Goal: Information Seeking & Learning: Learn about a topic

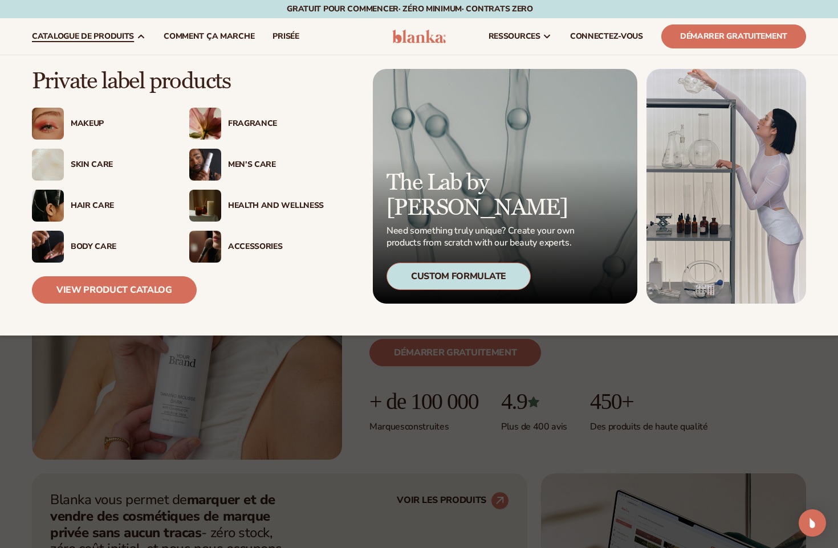
click at [211, 166] on img at bounding box center [205, 165] width 32 height 32
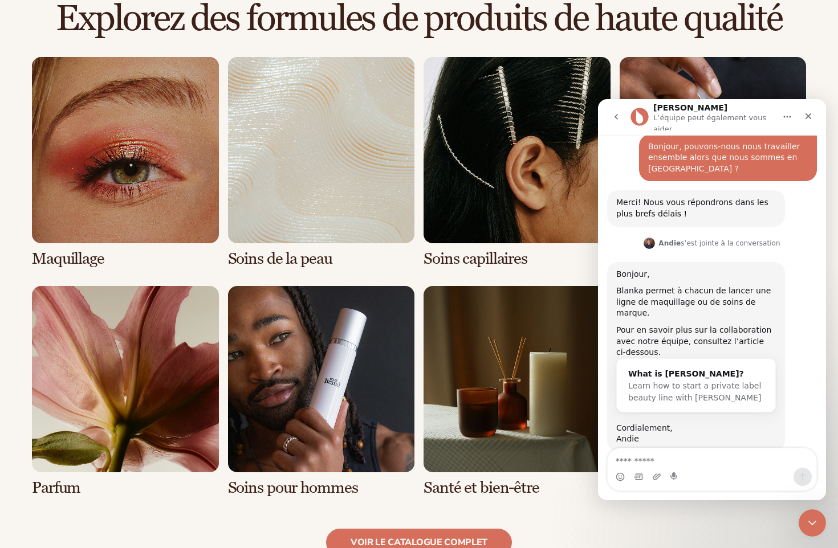
scroll to position [912, 0]
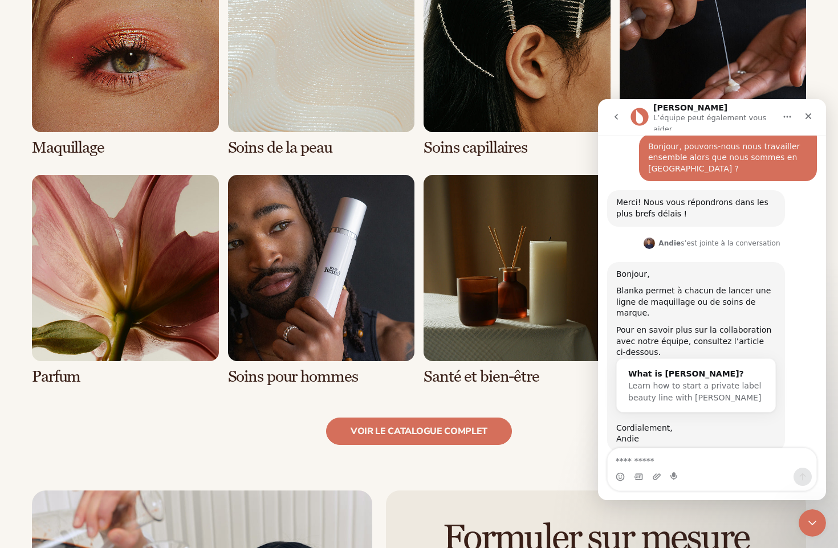
click at [357, 331] on link "6 / 8" at bounding box center [321, 280] width 187 height 211
click at [314, 311] on link "6 / 8" at bounding box center [321, 280] width 187 height 211
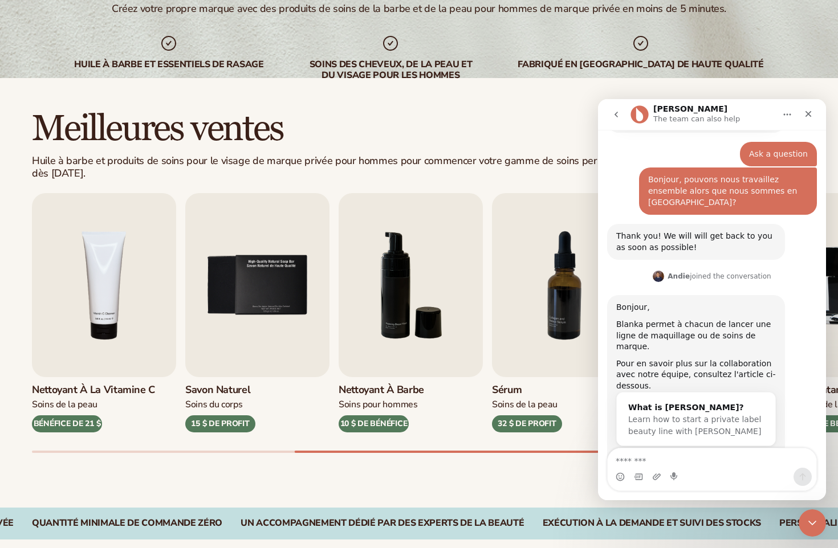
scroll to position [178, 0]
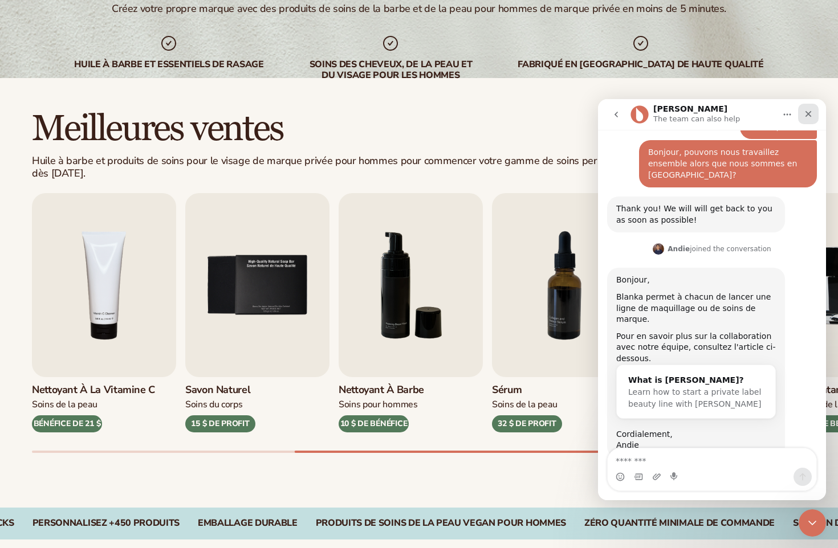
click at [804, 112] on icon "Close" at bounding box center [808, 113] width 9 height 9
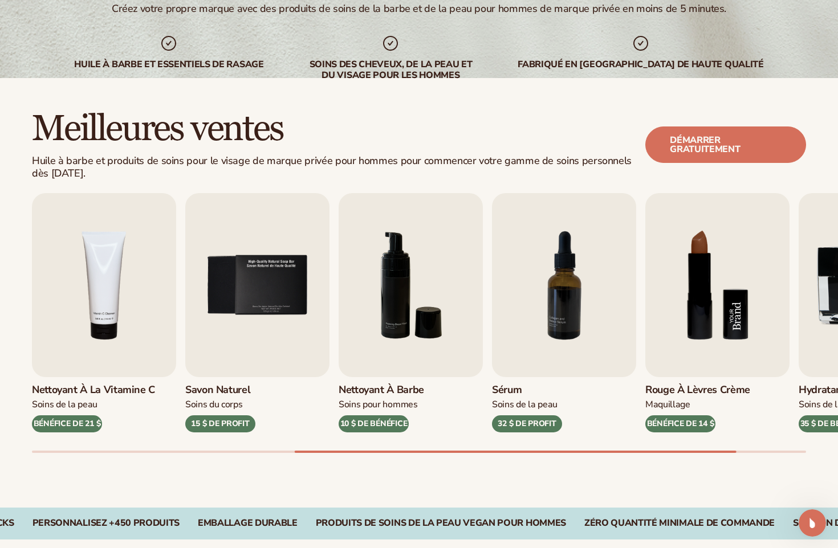
scroll to position [225, 0]
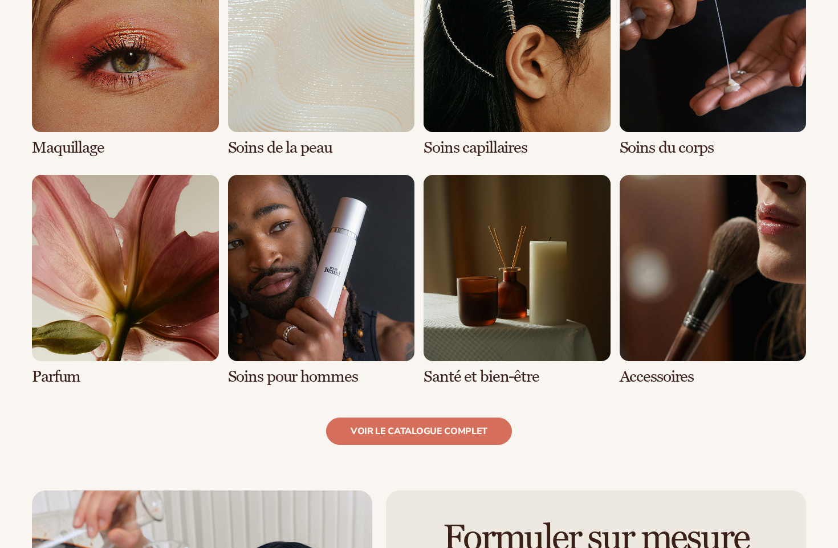
scroll to position [912, 0]
click at [445, 423] on link "Voir le catalogue complet" at bounding box center [419, 431] width 186 height 27
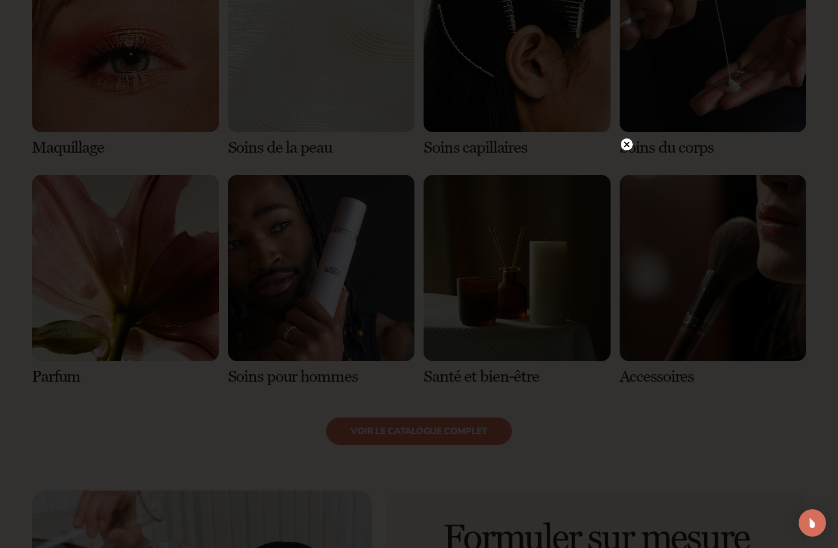
click at [625, 145] on icon at bounding box center [627, 144] width 6 height 6
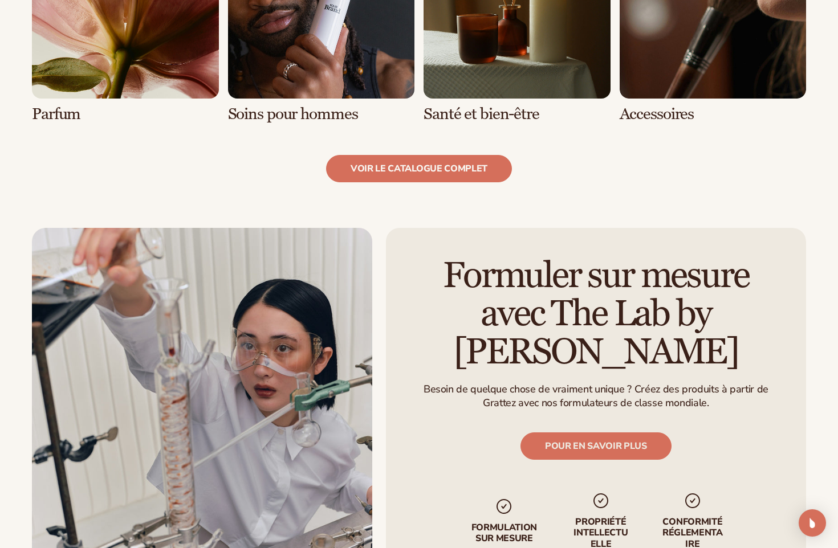
scroll to position [1197, 0]
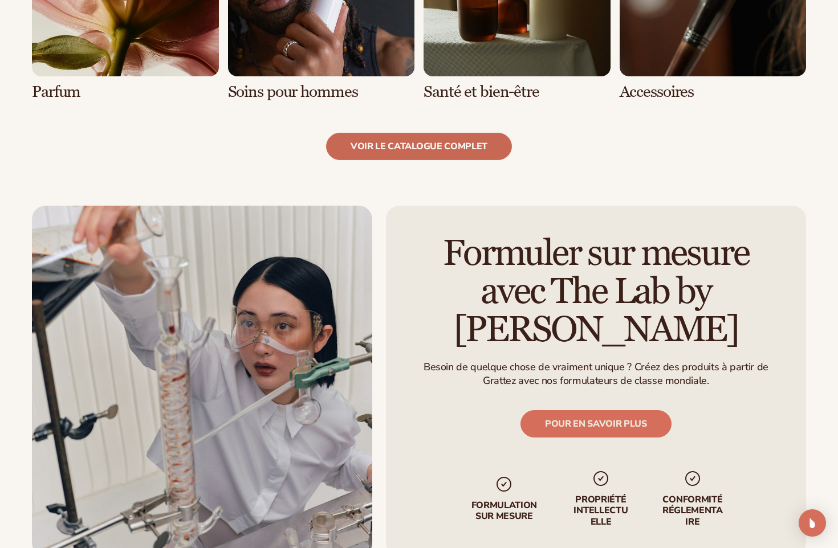
click at [467, 149] on link "Voir le catalogue complet" at bounding box center [419, 146] width 186 height 27
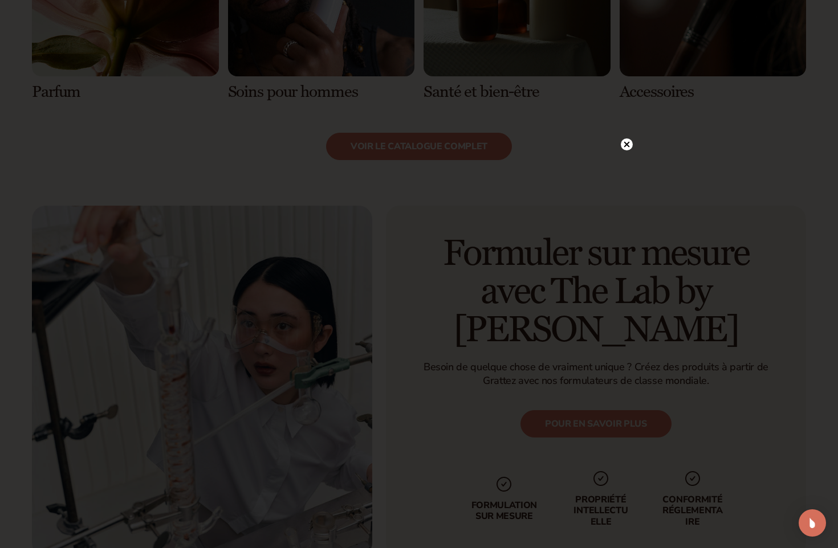
click at [624, 146] on circle at bounding box center [627, 144] width 12 height 12
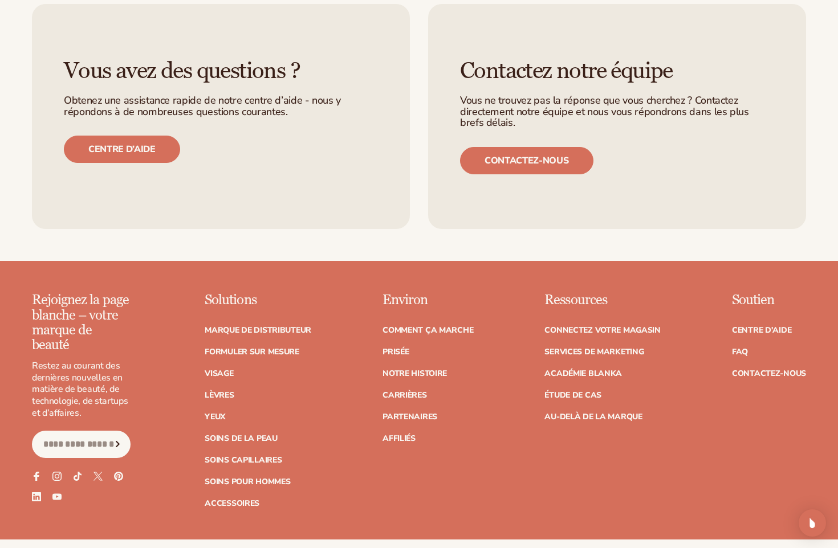
scroll to position [1824, 0]
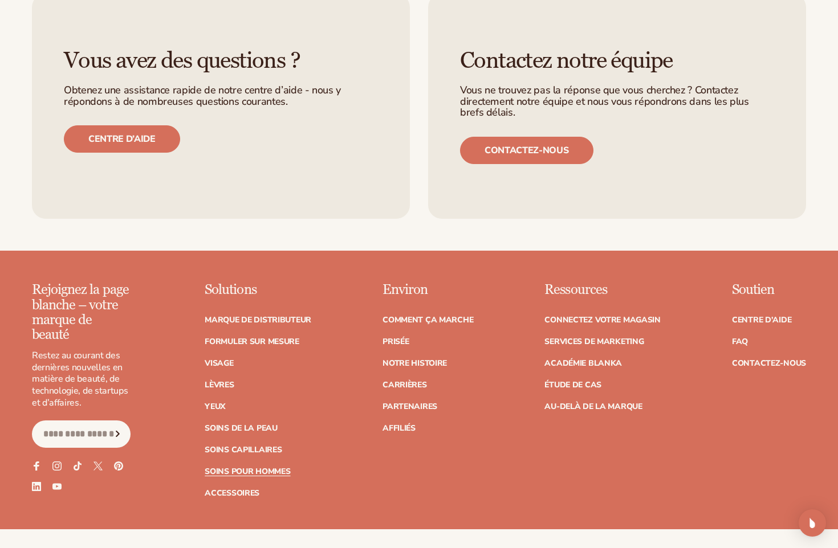
click at [267, 469] on link "Soins pour hommes" at bounding box center [247, 472] width 85 height 8
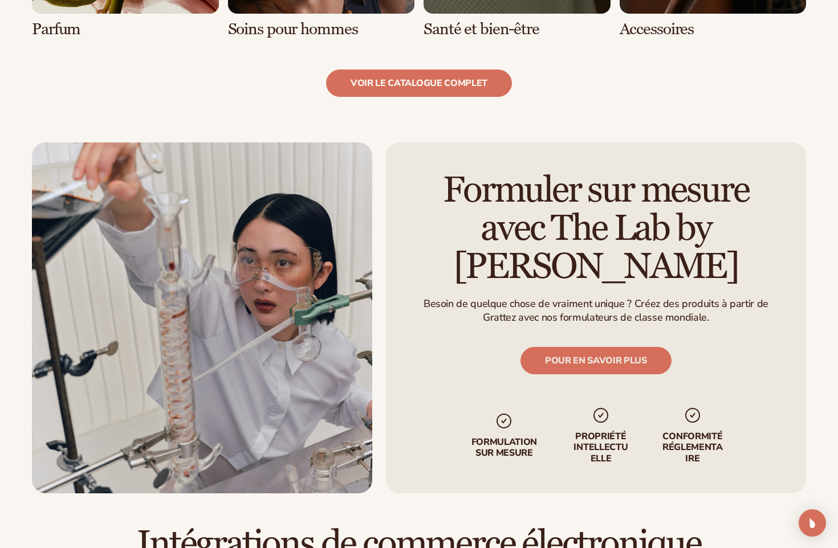
scroll to position [1388, 0]
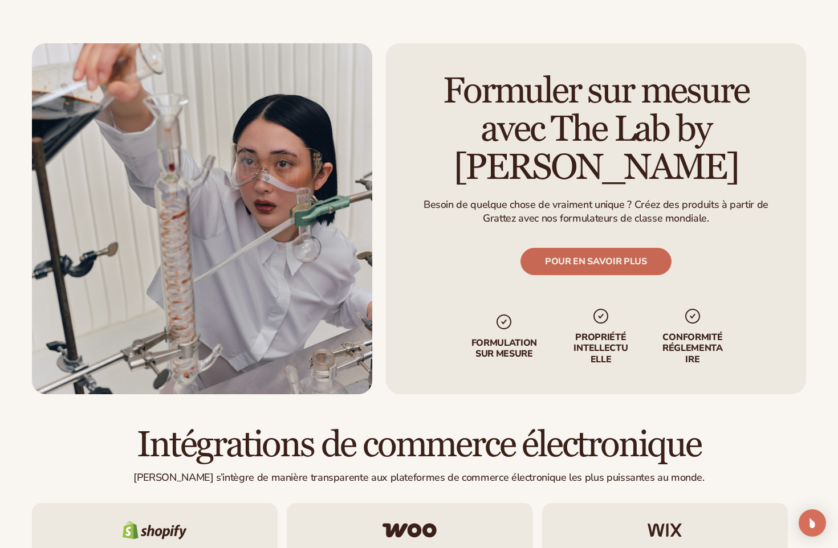
click at [618, 248] on link "POUR EN SAVOIR PLUS" at bounding box center [595, 261] width 151 height 27
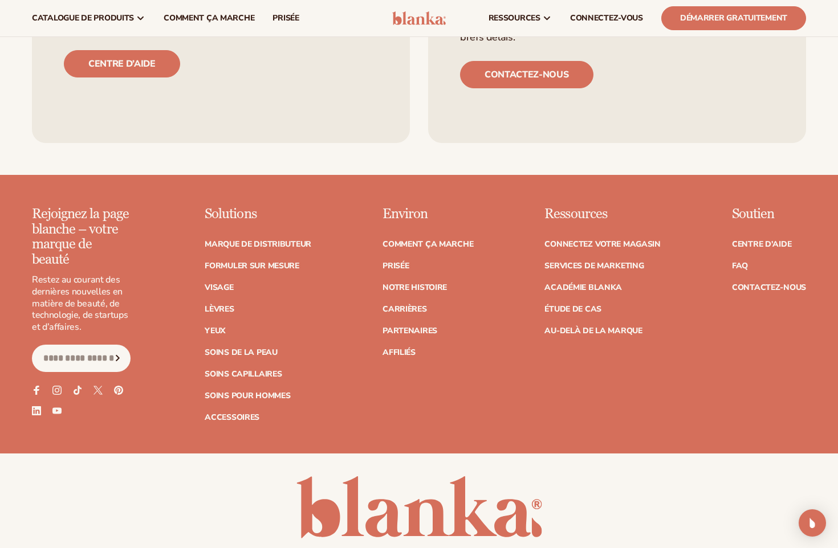
scroll to position [1495, 0]
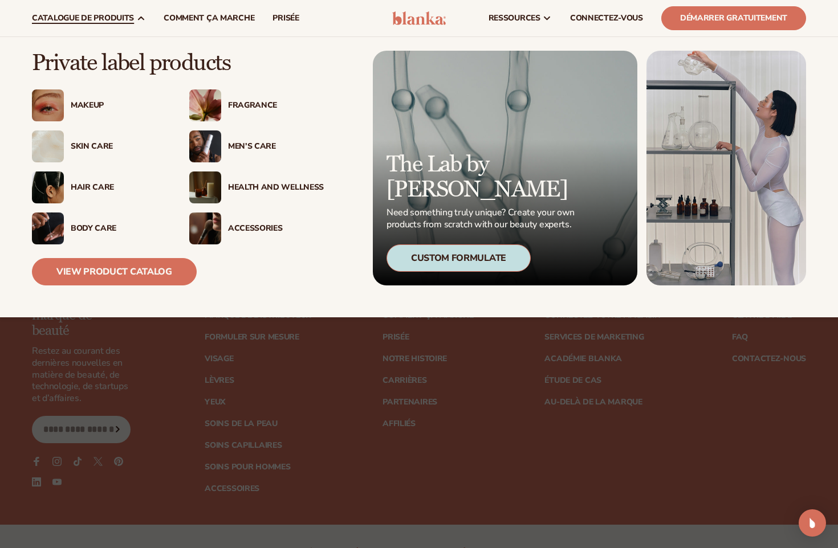
click at [55, 191] on img at bounding box center [48, 188] width 32 height 32
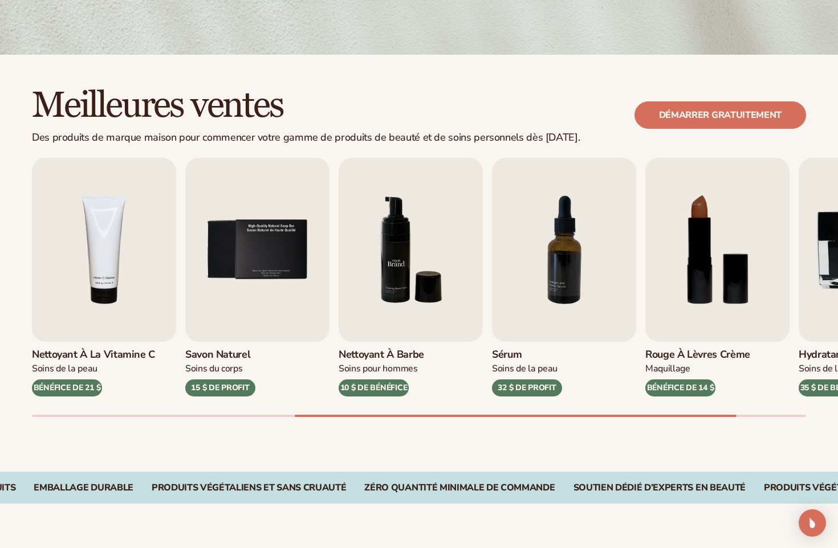
scroll to position [285, 0]
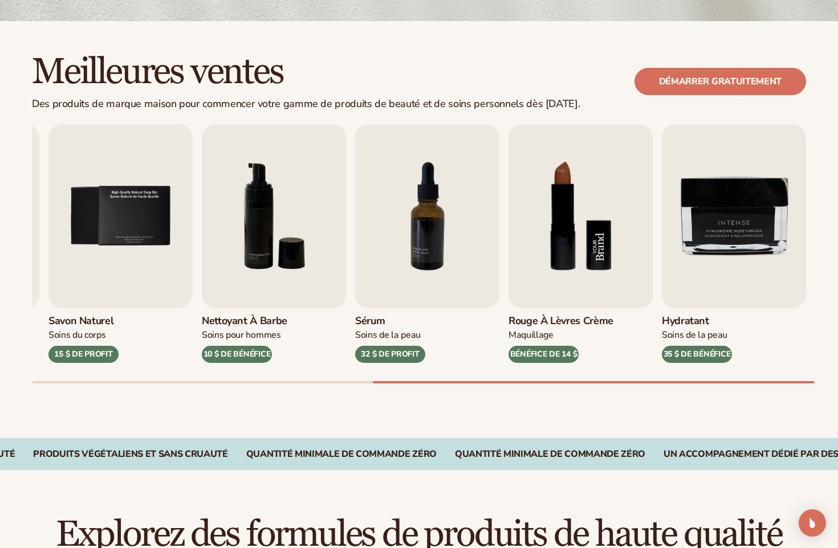
click at [573, 222] on img "8 / 9" at bounding box center [580, 216] width 144 height 184
click at [570, 226] on img "8 / 9" at bounding box center [580, 216] width 144 height 184
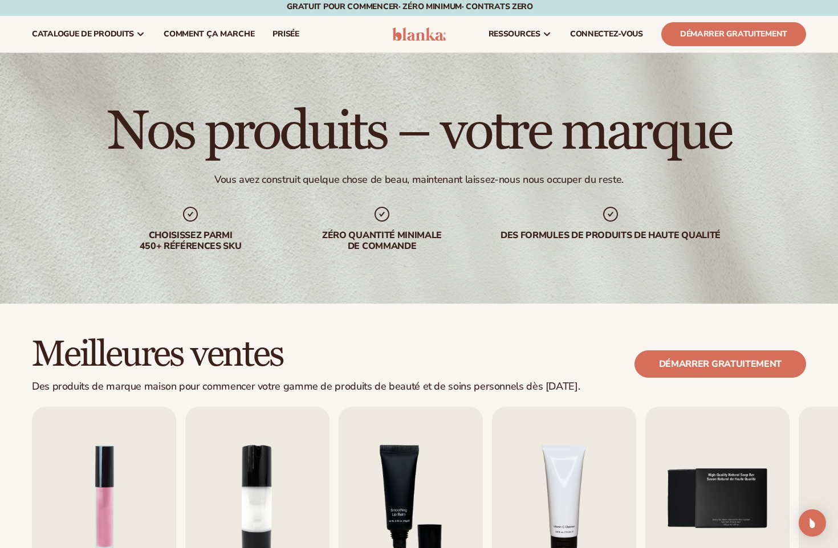
scroll to position [0, 0]
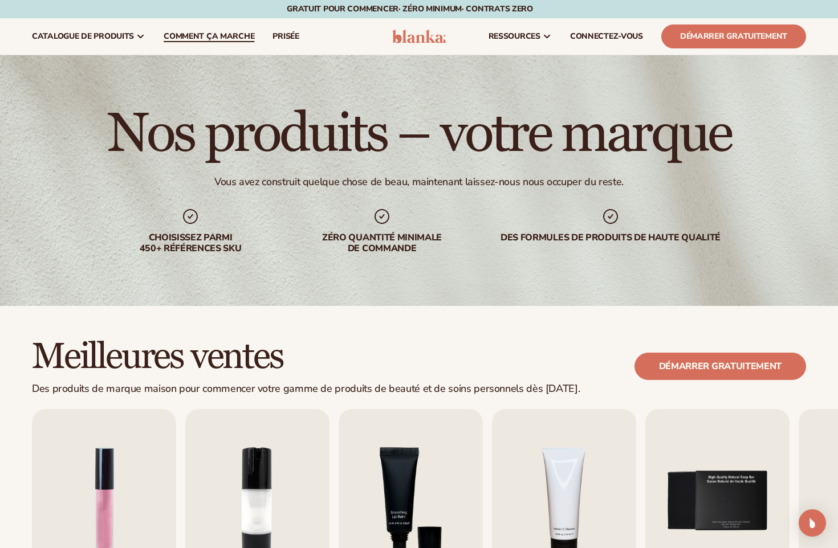
click at [236, 37] on span "Comment ça marche" at bounding box center [209, 36] width 91 height 9
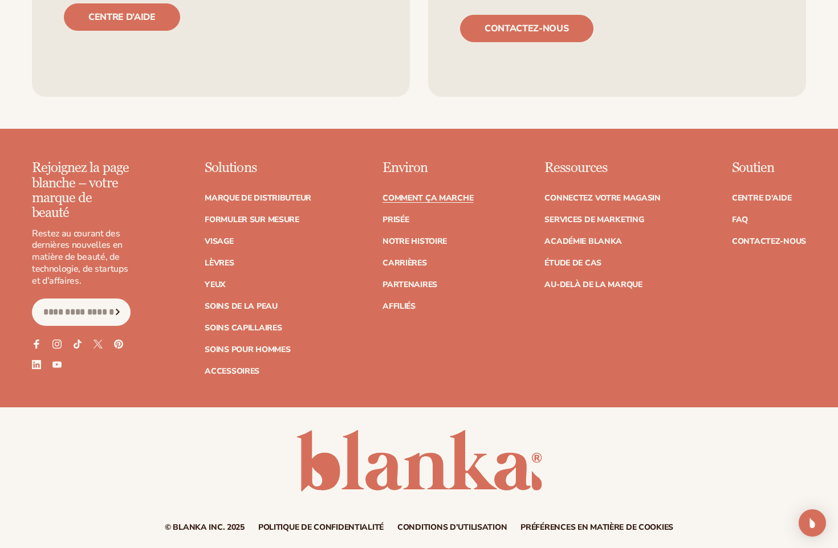
scroll to position [2612, 0]
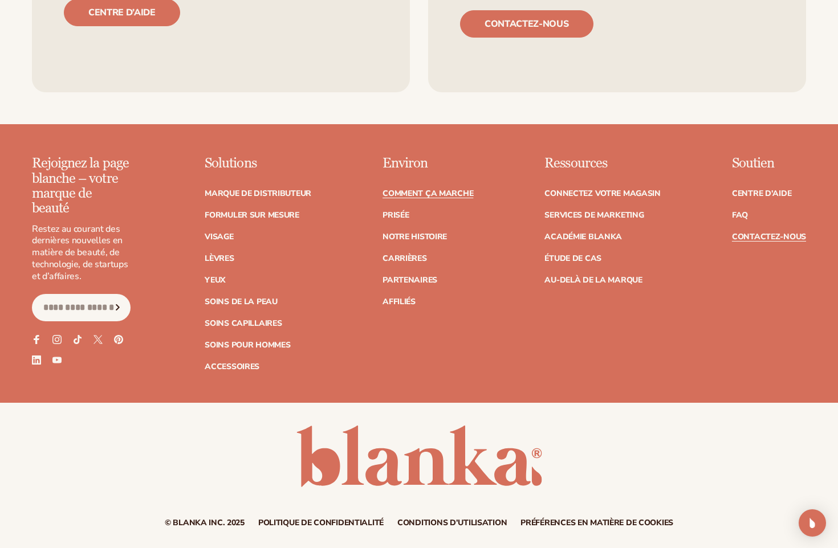
click at [747, 233] on link "Contactez-nous" at bounding box center [769, 237] width 74 height 8
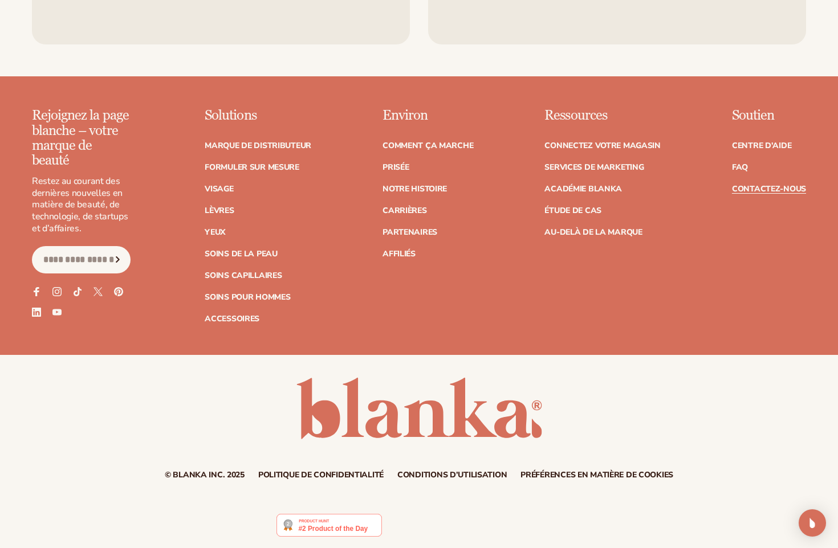
scroll to position [972, 0]
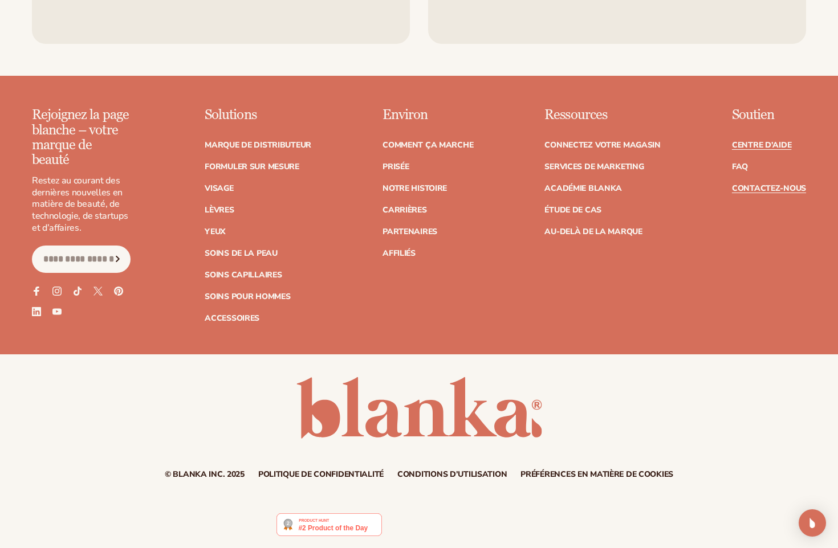
click at [752, 146] on link "Centre d’aide" at bounding box center [761, 145] width 59 height 8
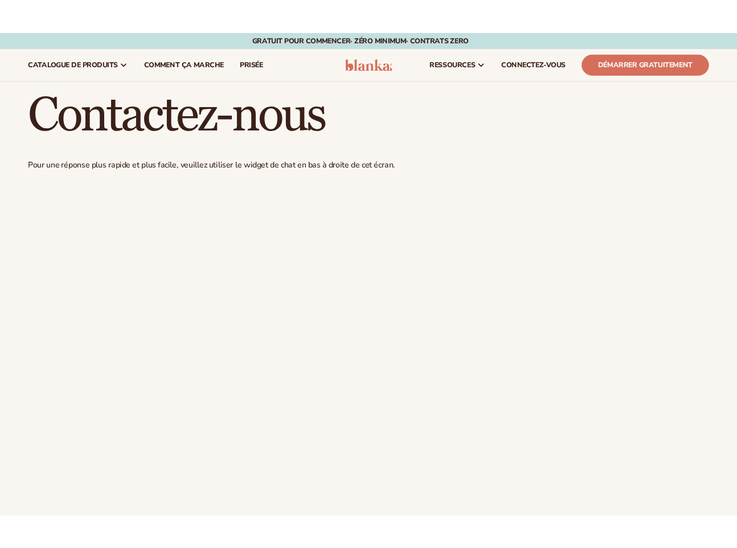
scroll to position [972, 0]
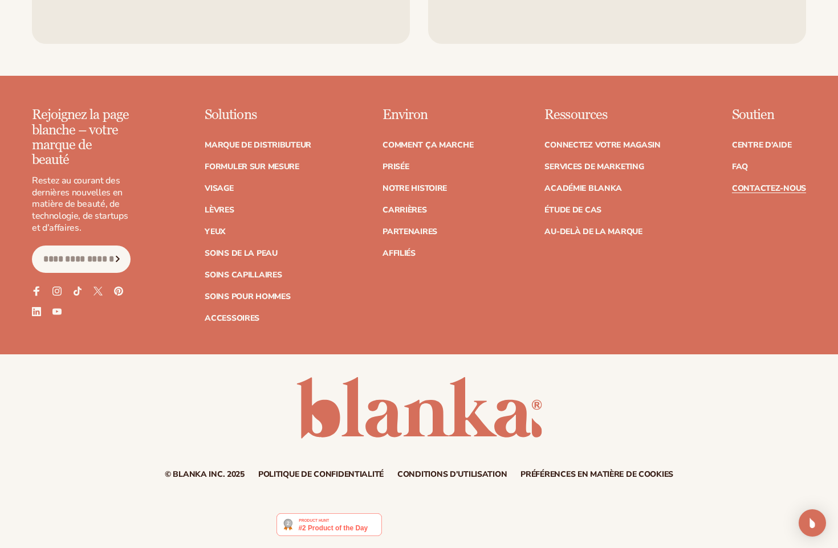
click at [35, 286] on icon at bounding box center [36, 291] width 10 height 10
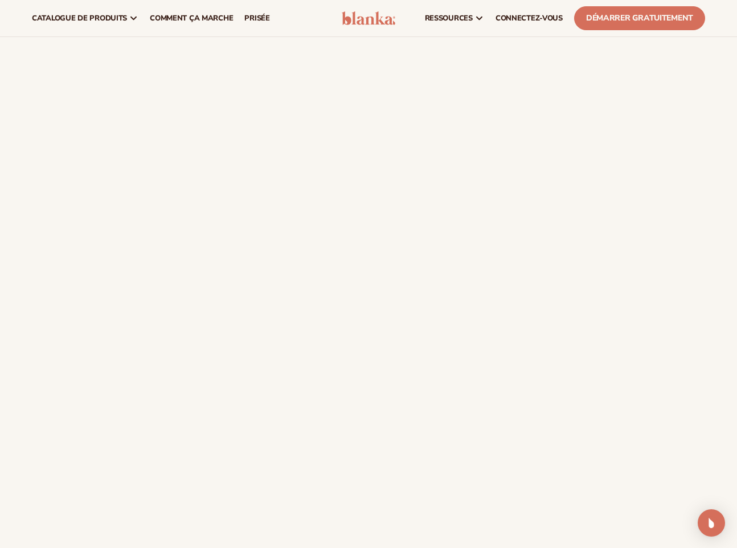
scroll to position [0, 0]
